Goal: Navigation & Orientation: Find specific page/section

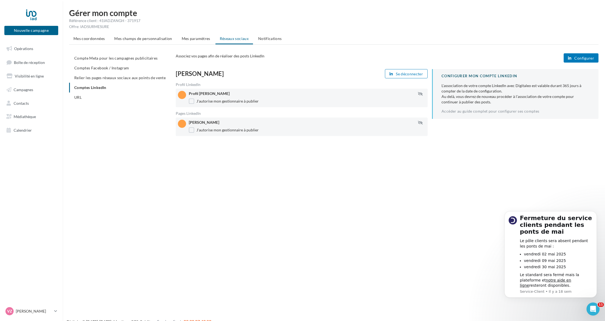
click at [574, 58] on button "Configurer" at bounding box center [580, 57] width 35 height 9
drag, startPoint x: 75, startPoint y: 41, endPoint x: 85, endPoint y: 41, distance: 9.3
click at [76, 40] on span "Mes coordonnées" at bounding box center [88, 38] width 31 height 5
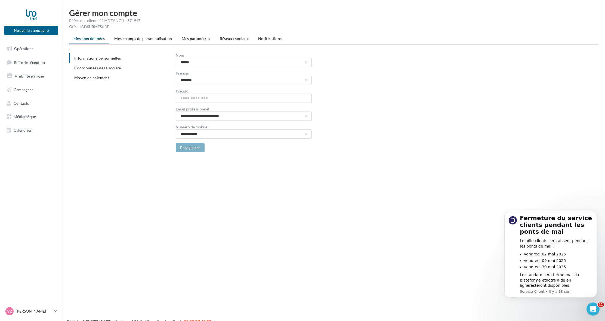
click at [157, 36] on span "Mes champs de personnalisation" at bounding box center [143, 38] width 58 height 5
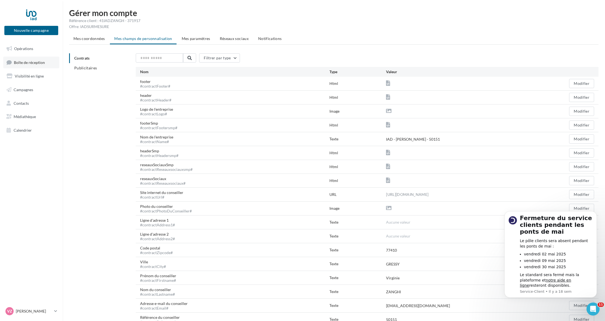
click at [23, 63] on span "Boîte de réception" at bounding box center [29, 62] width 31 height 5
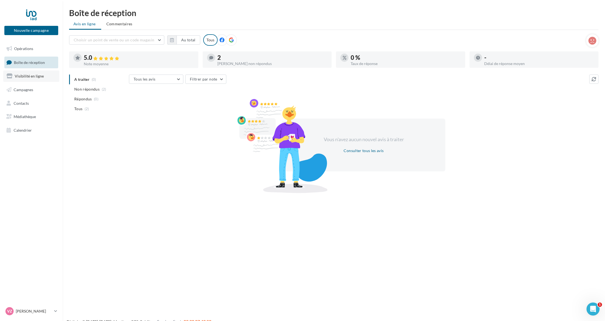
click at [23, 76] on span "Visibilité en ligne" at bounding box center [29, 76] width 29 height 5
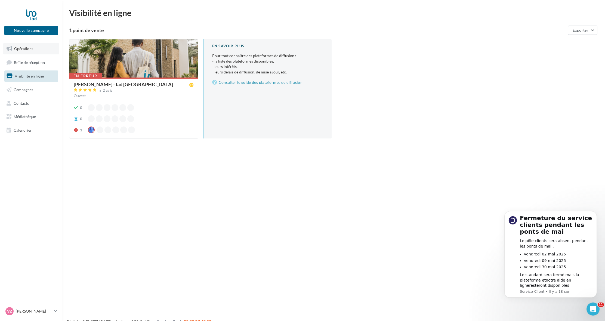
click at [26, 49] on span "Opérations" at bounding box center [23, 48] width 19 height 5
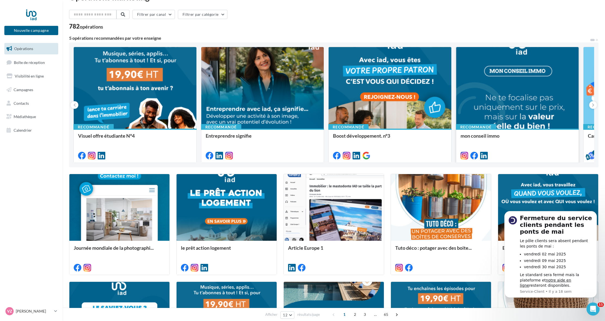
scroll to position [16, 0]
click at [453, 165] on div "Recommandé Visuel offre étudiante N°4 V Recommandé Entreprendre signifie Recomm…" at bounding box center [333, 104] width 529 height 125
click at [590, 104] on button at bounding box center [593, 105] width 8 height 8
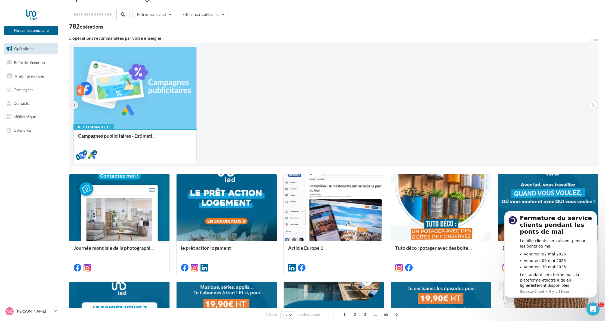
click at [74, 104] on icon at bounding box center [74, 104] width 2 height 5
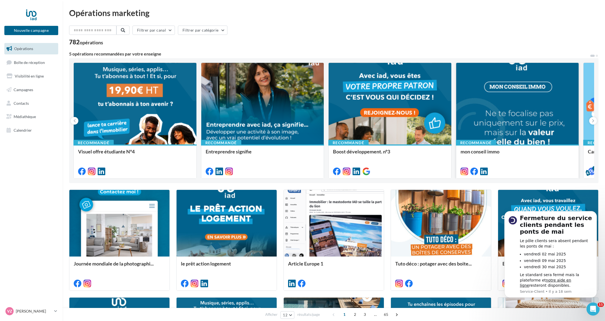
scroll to position [0, 0]
drag, startPoint x: 594, startPoint y: 212, endPoint x: 594, endPoint y: 240, distance: 27.7
click at [594, 212] on icon "Dismiss notification" at bounding box center [595, 212] width 2 height 2
